Goal: Task Accomplishment & Management: Manage account settings

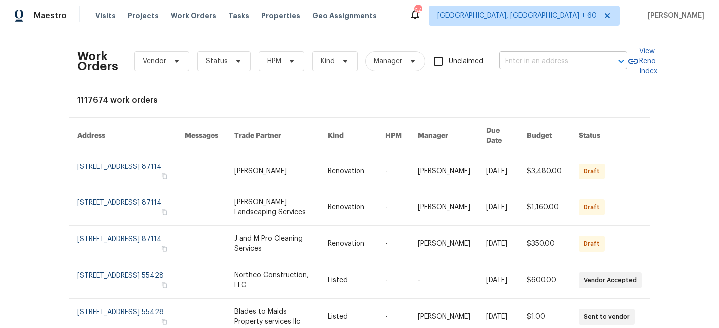
click at [558, 64] on input "text" at bounding box center [549, 61] width 100 height 15
paste input "8245 Crackling Fire Dr"
type input "8245 Crackling Fire Dr"
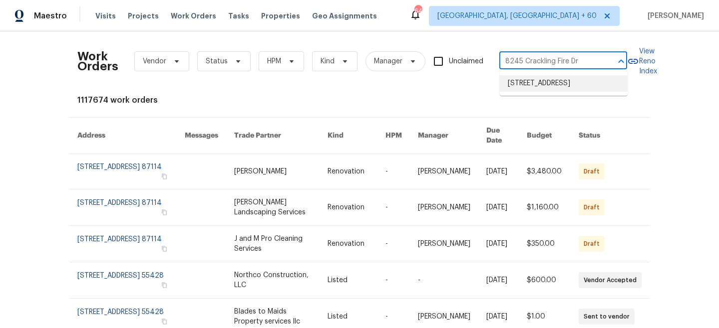
click at [558, 90] on li "[STREET_ADDRESS]" at bounding box center [564, 83] width 128 height 16
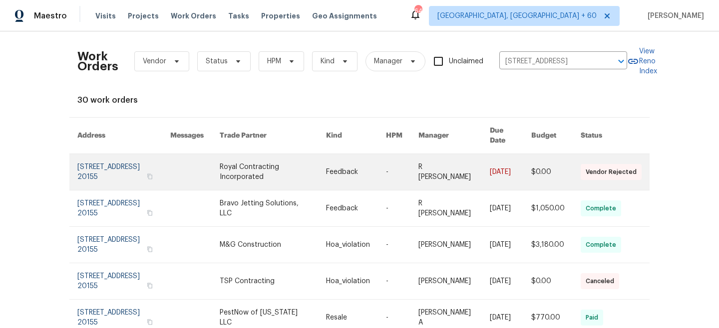
click at [312, 172] on link at bounding box center [273, 172] width 107 height 36
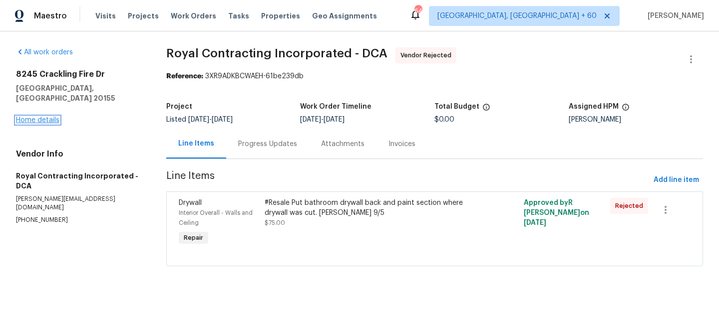
click at [36, 117] on link "Home details" at bounding box center [37, 120] width 43 height 7
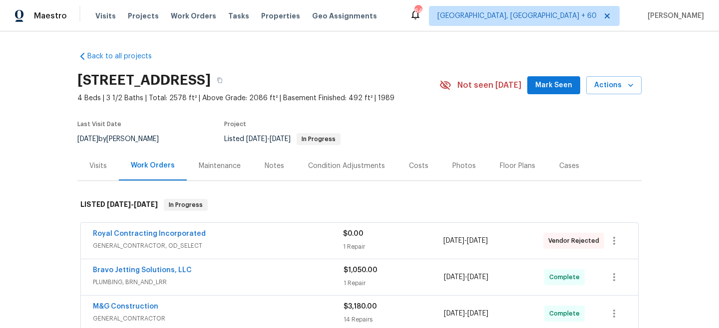
click at [223, 168] on div "Maintenance" at bounding box center [220, 166] width 42 height 10
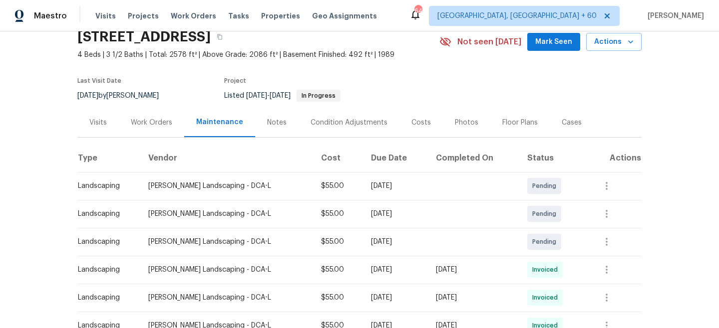
scroll to position [46, 0]
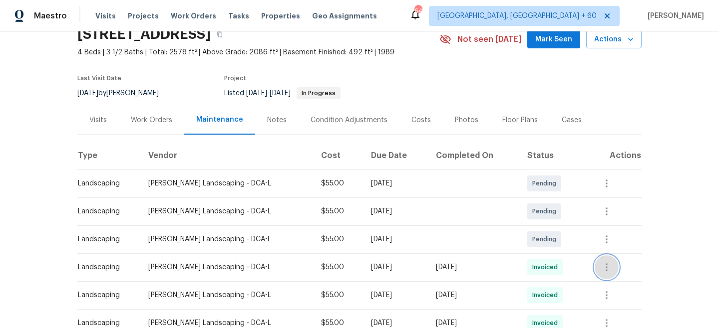
click at [610, 260] on button "button" at bounding box center [607, 268] width 24 height 24
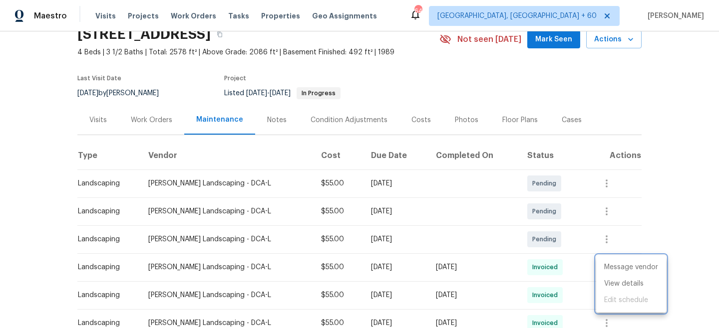
click at [665, 227] on div at bounding box center [359, 164] width 719 height 328
